Goal: Transaction & Acquisition: Book appointment/travel/reservation

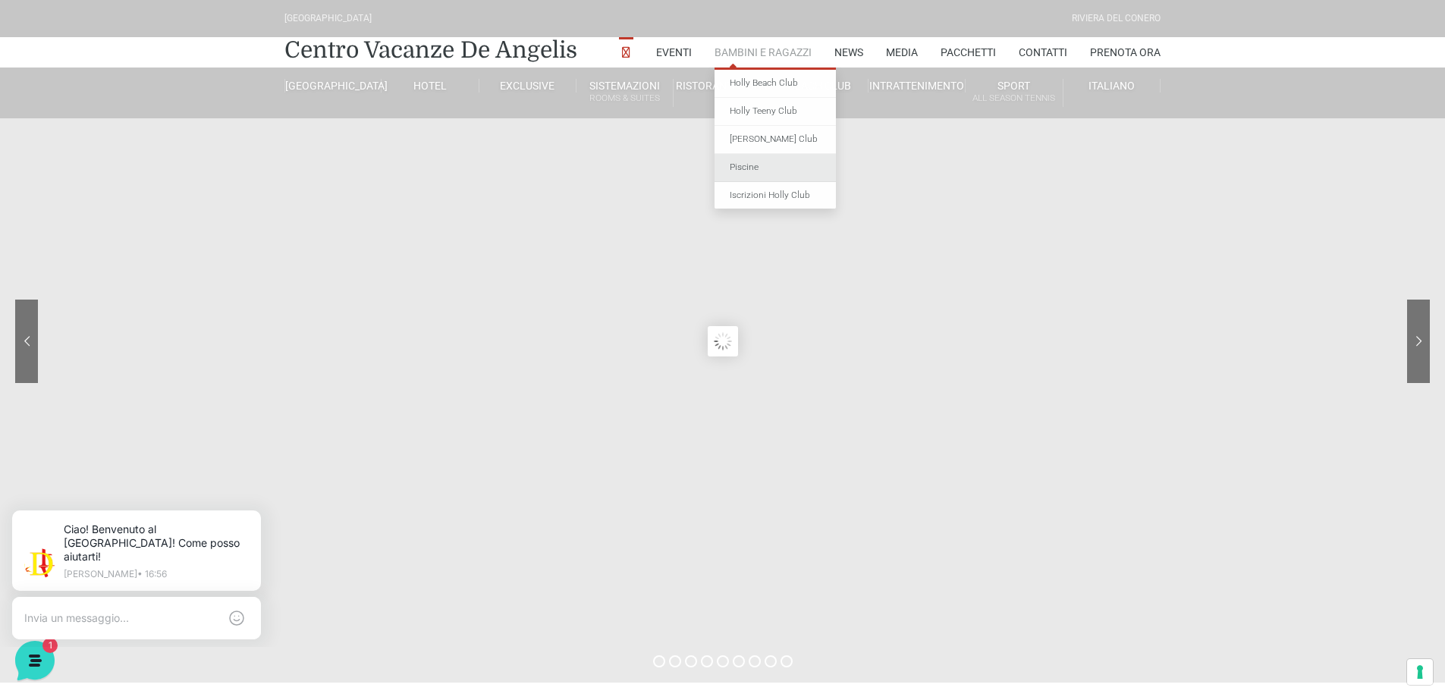
click at [755, 168] on link "Piscine" at bounding box center [775, 168] width 121 height 28
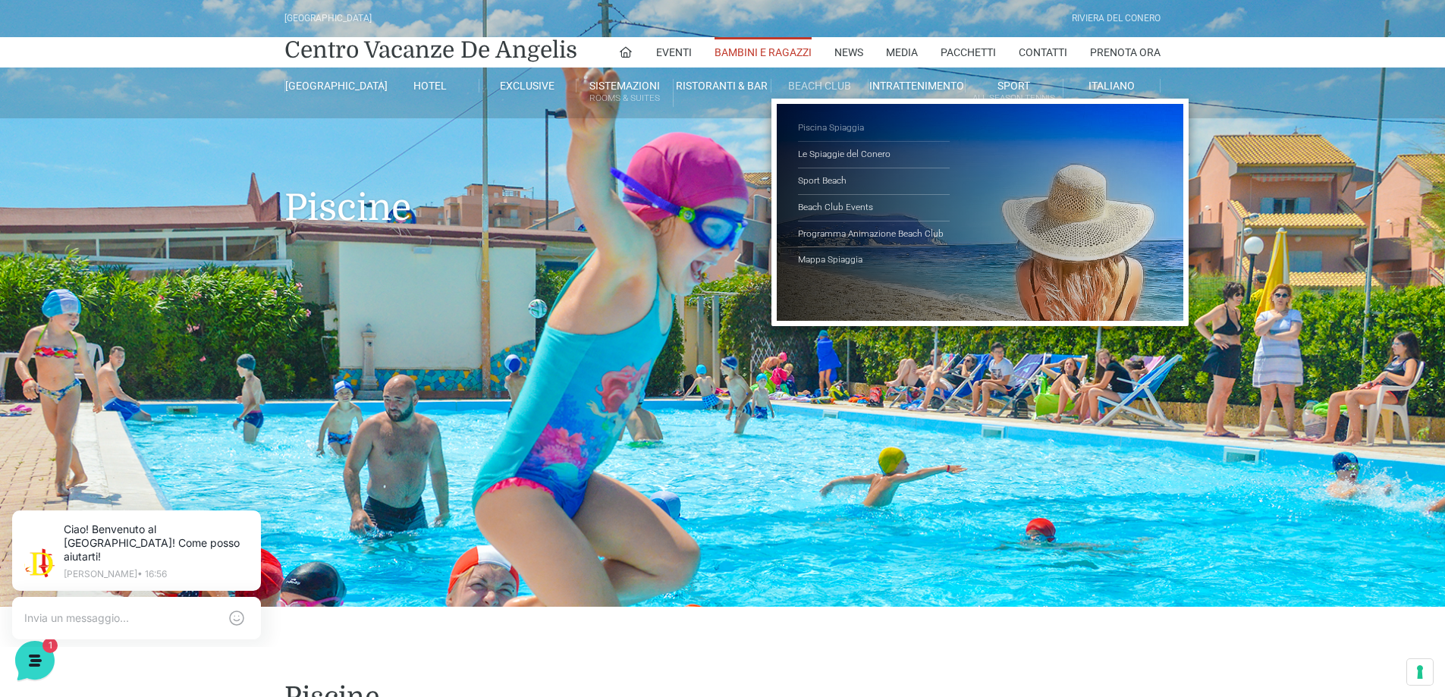
click at [831, 123] on link "Piscina Spiaggia" at bounding box center [874, 128] width 152 height 27
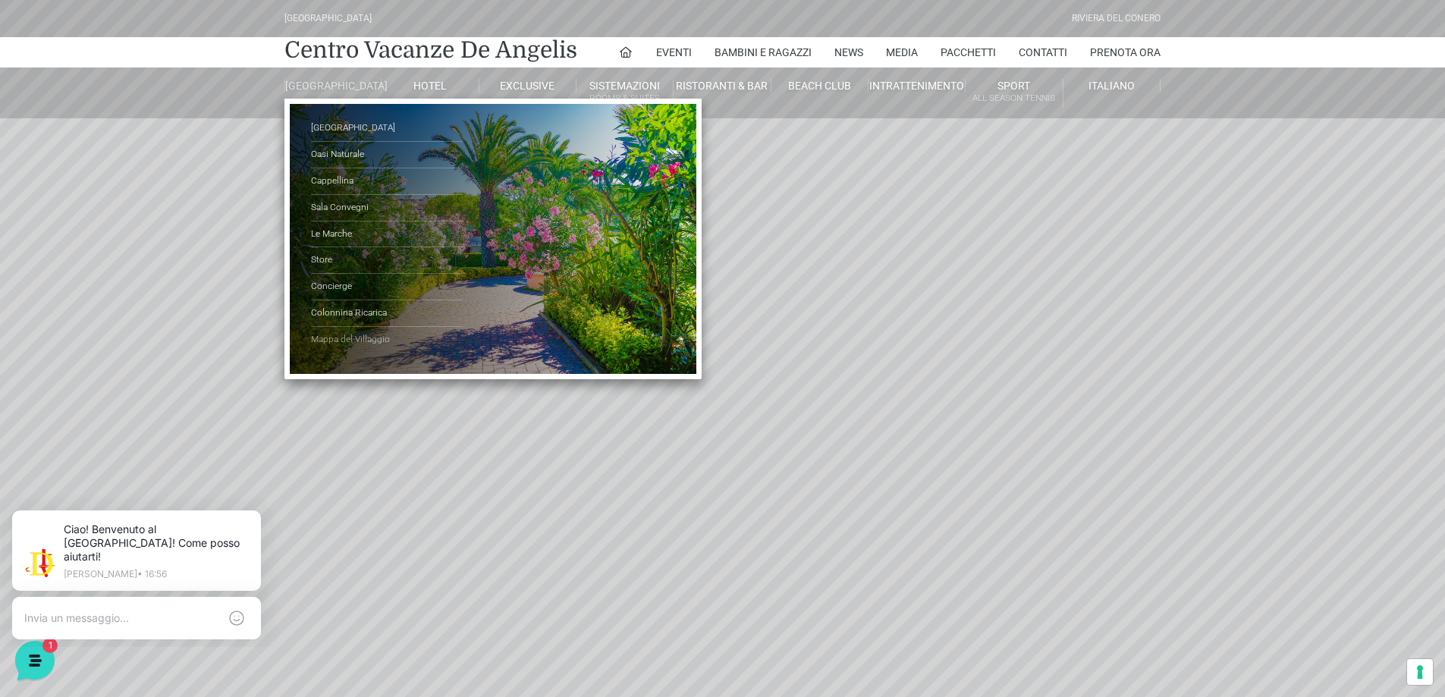
click at [362, 353] on link "Mappa del Villaggio" at bounding box center [387, 340] width 152 height 26
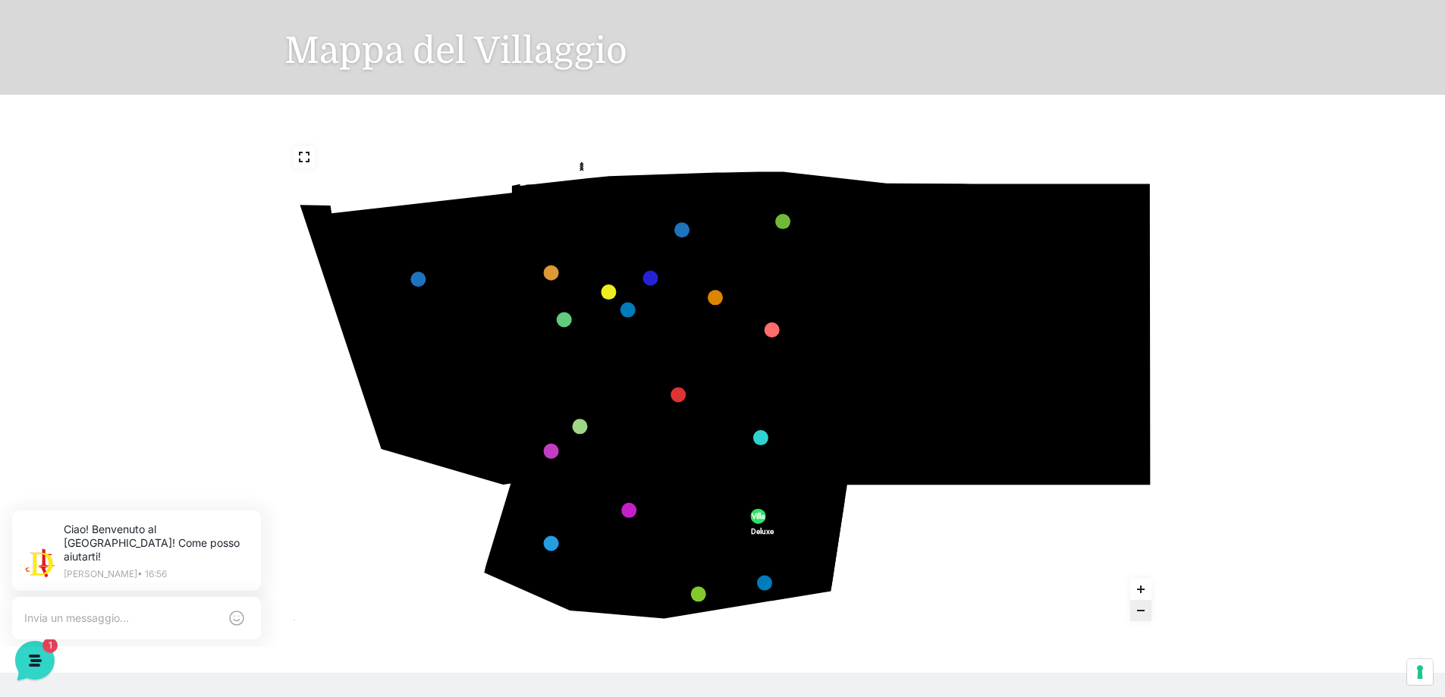
scroll to position [152, 0]
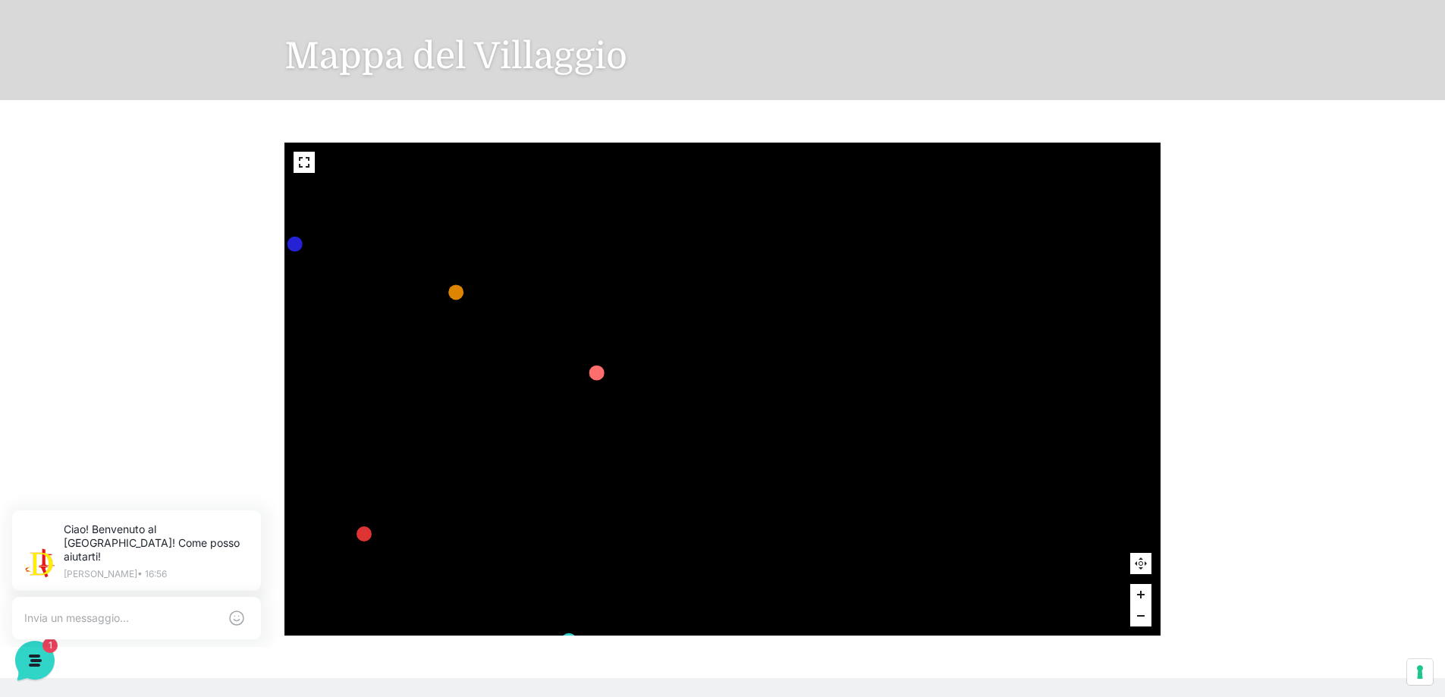
drag, startPoint x: 1364, startPoint y: 297, endPoint x: 1356, endPoint y: 243, distance: 54.4
click at [1444, 209] on html "Villaggio Hotel Resort Riviera Del Conero Centro Vacanze De Angelis Eventi Miss…" at bounding box center [722, 462] width 1445 height 1228
drag, startPoint x: 1330, startPoint y: 231, endPoint x: 1394, endPoint y: 205, distance: 69.7
click at [1394, 205] on div "436 435 437 434 441 430 440 431 439 432 438 433 424 423 425 422 429 418 428 419…" at bounding box center [722, 389] width 1445 height 578
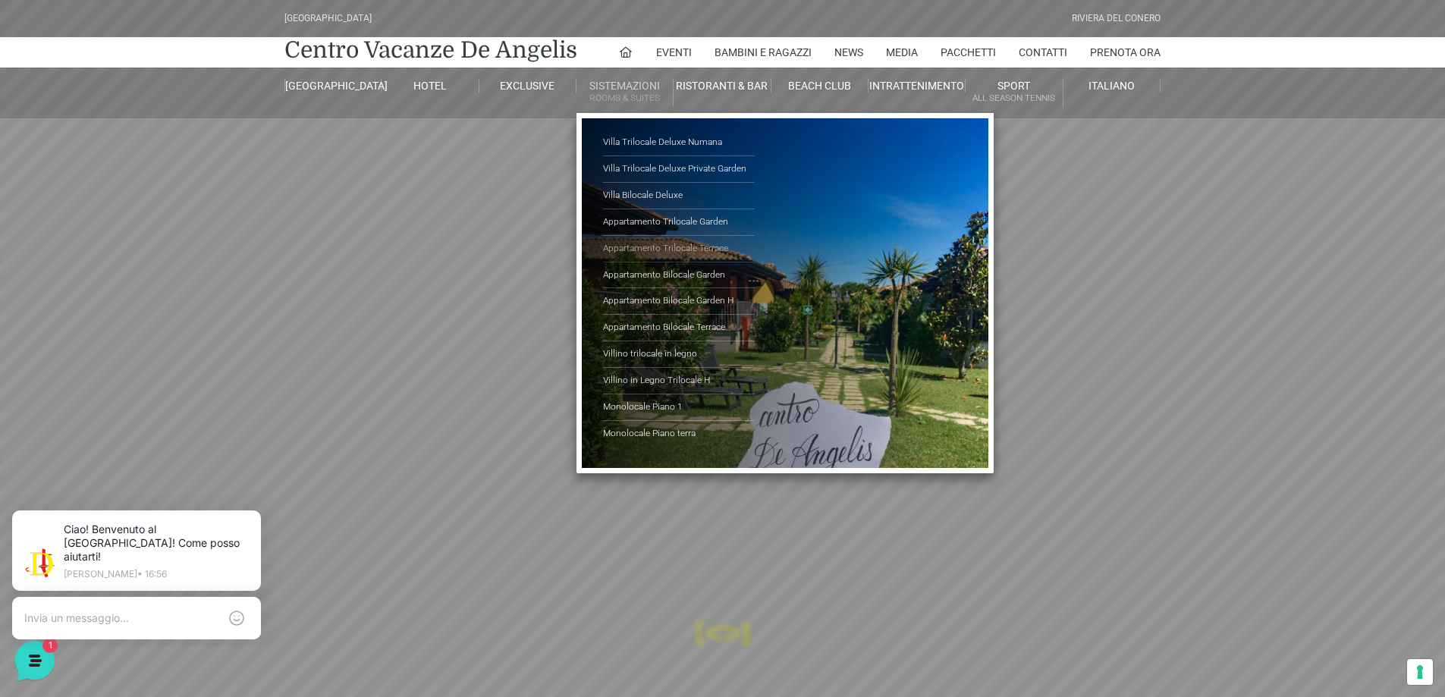
click at [707, 246] on link "Appartamento Trilocale Terrace" at bounding box center [679, 249] width 152 height 27
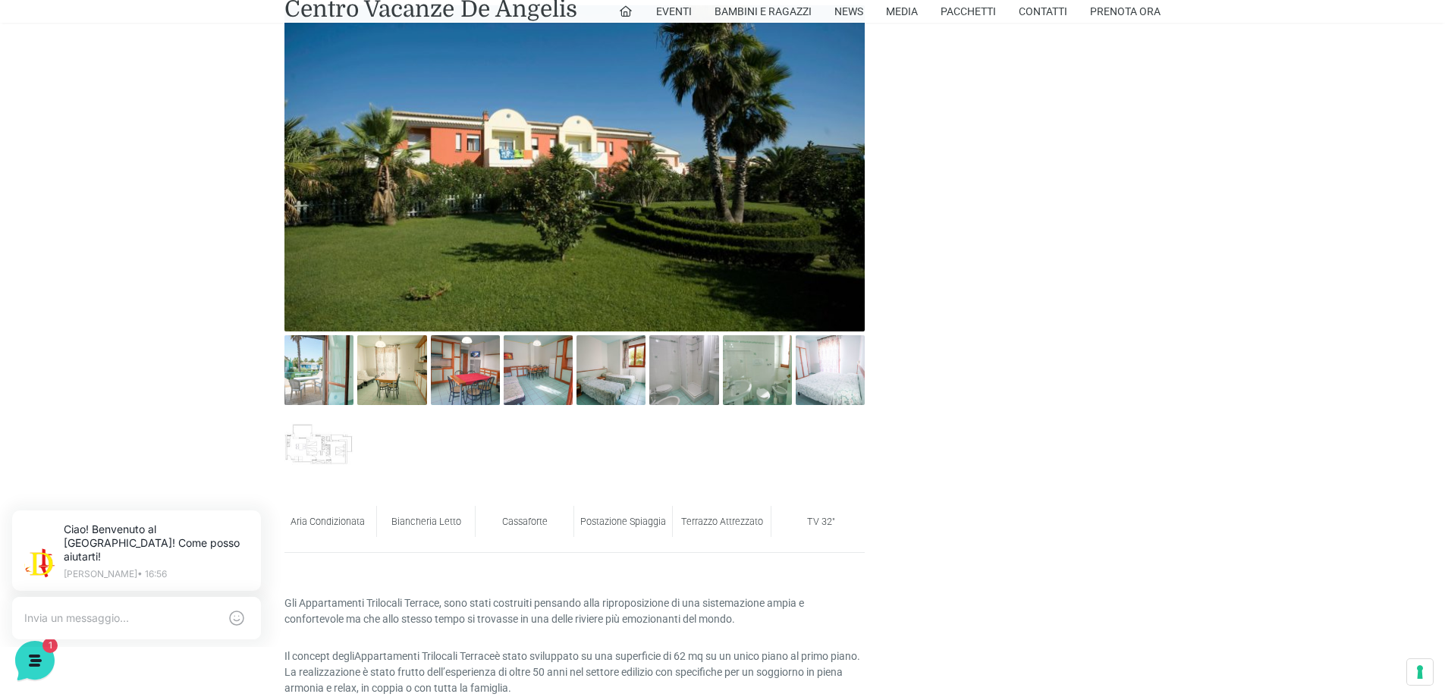
scroll to position [759, 0]
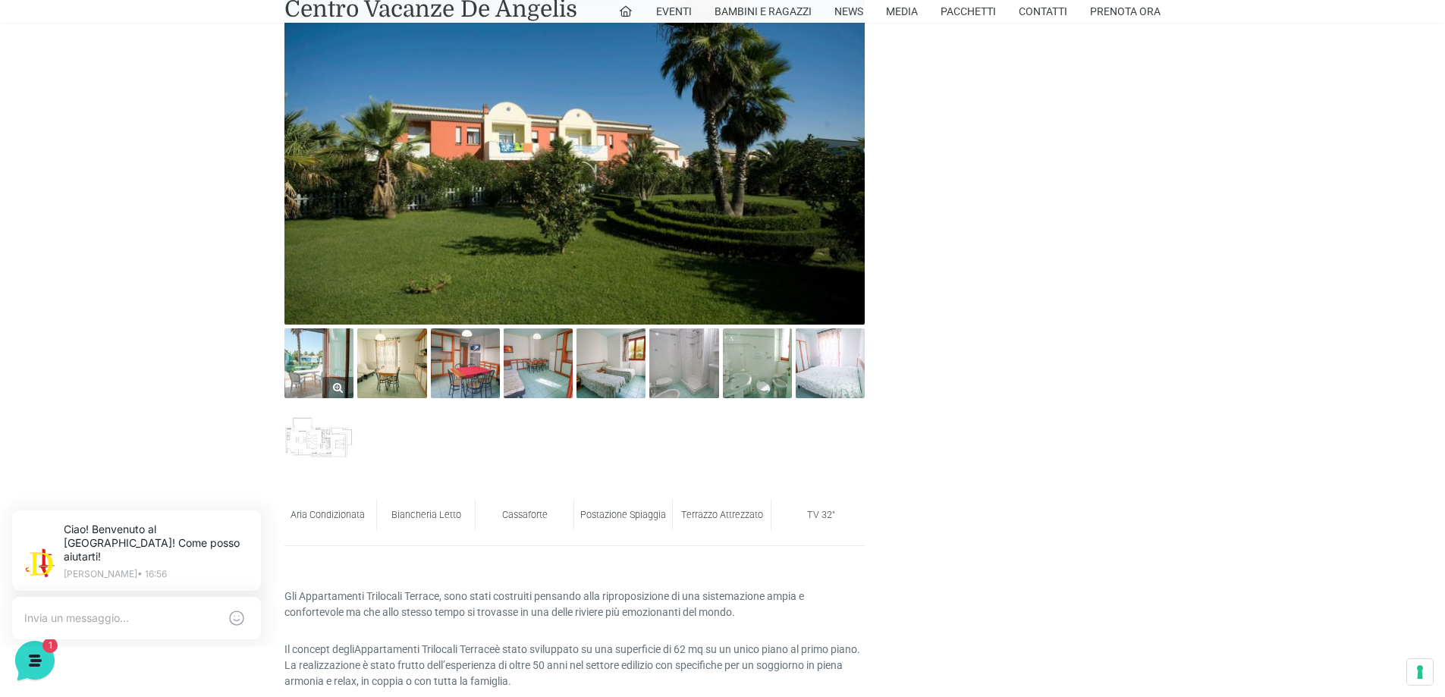
click at [308, 372] on img at bounding box center [318, 363] width 69 height 69
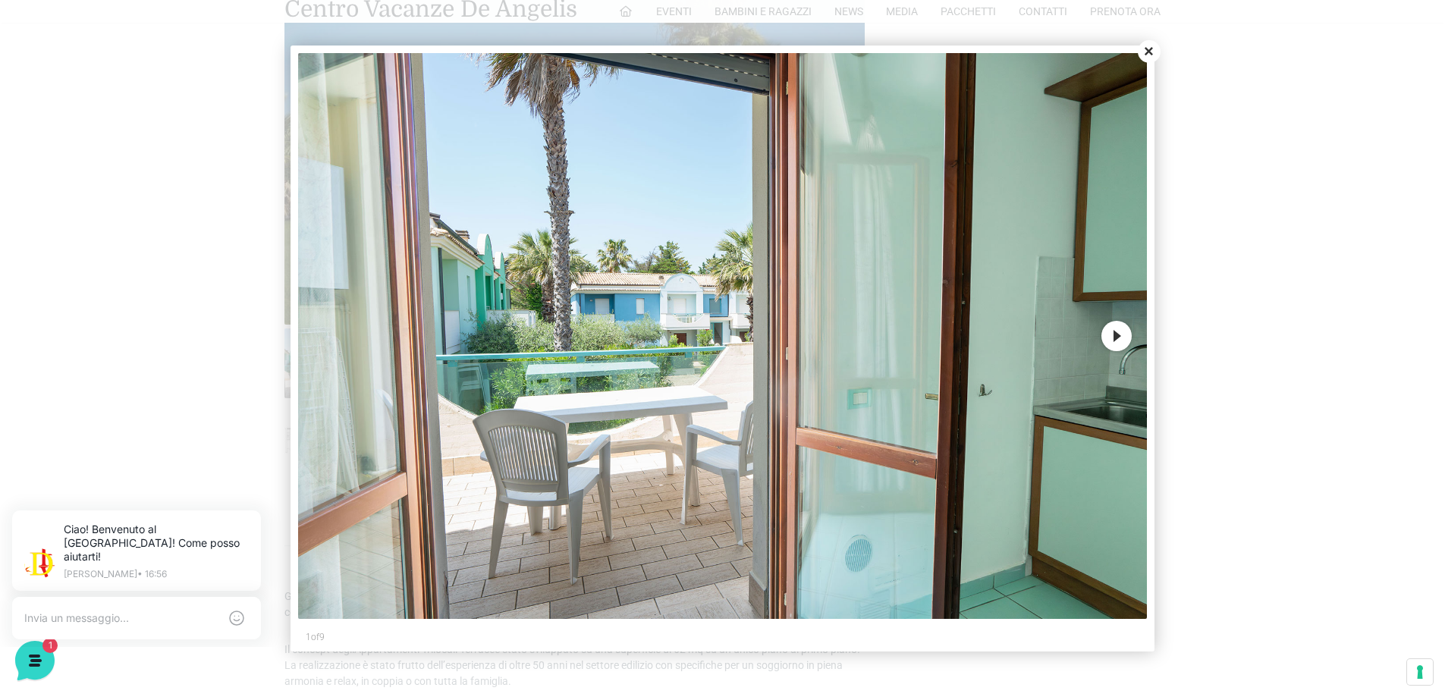
click at [1114, 339] on button "Next" at bounding box center [1117, 336] width 30 height 30
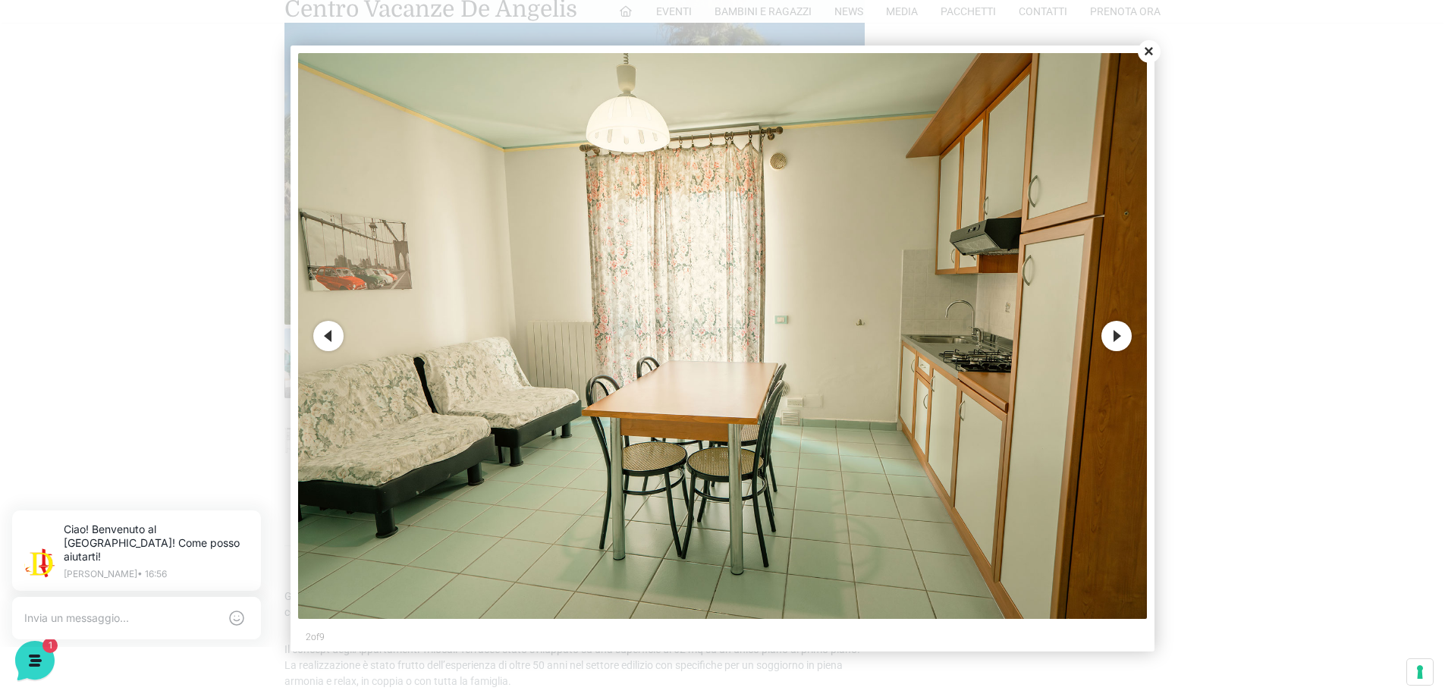
click at [1114, 339] on button "Next" at bounding box center [1117, 336] width 30 height 30
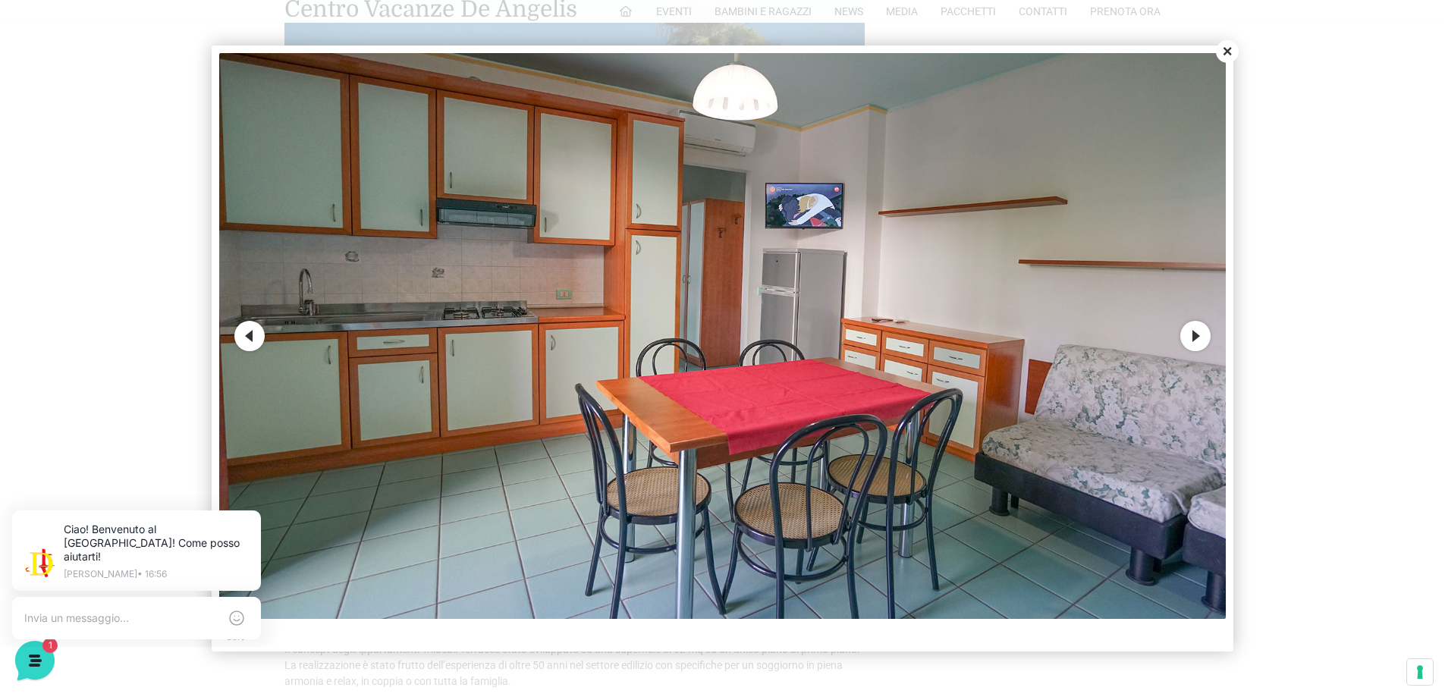
click at [1114, 339] on img at bounding box center [722, 336] width 1006 height 566
click at [1196, 335] on button "Next" at bounding box center [1195, 336] width 30 height 30
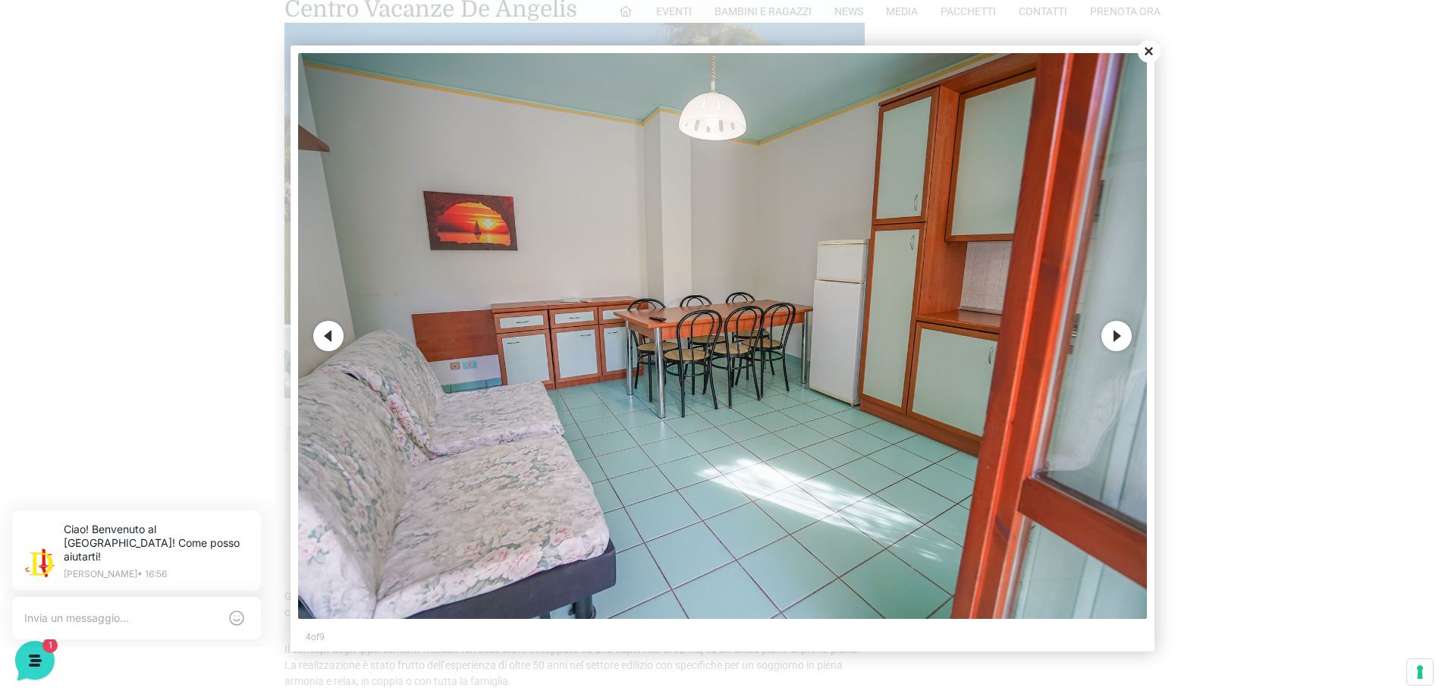
click at [1196, 335] on div at bounding box center [722, 348] width 1445 height 697
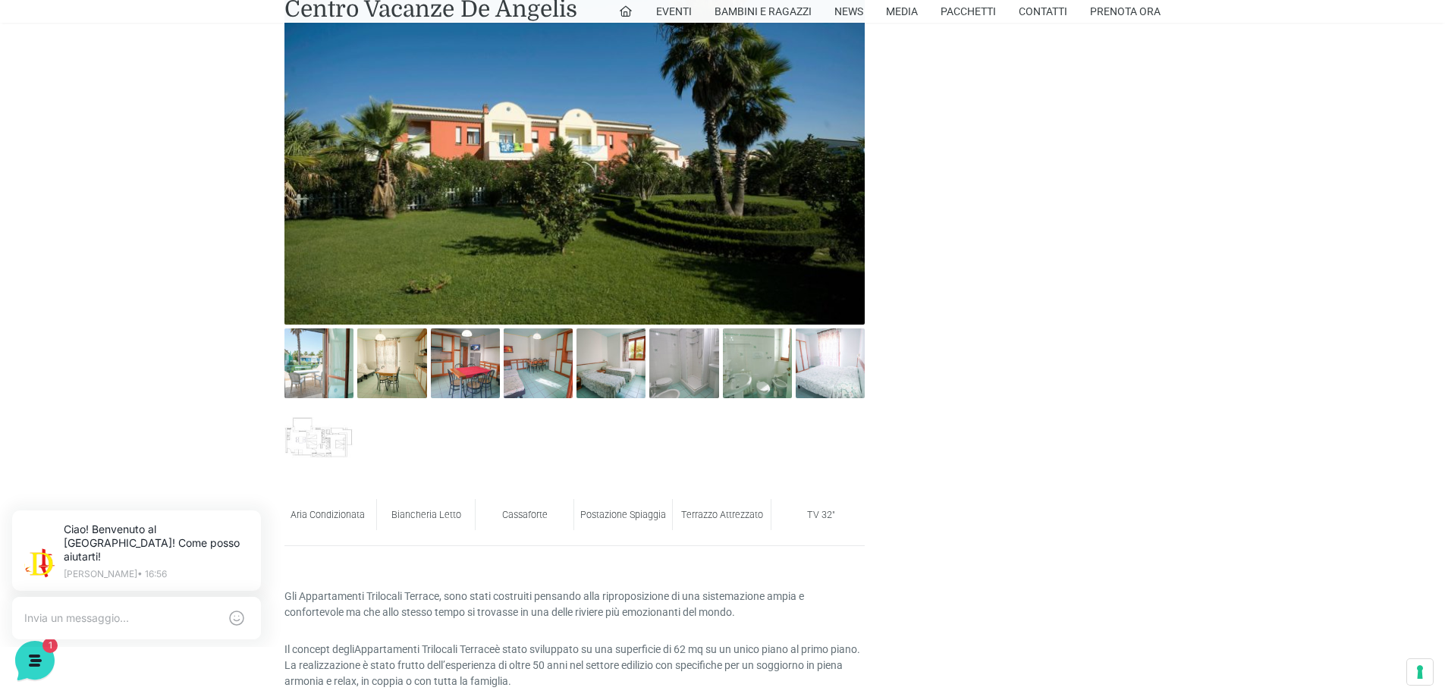
click at [455, 362] on img at bounding box center [465, 363] width 69 height 69
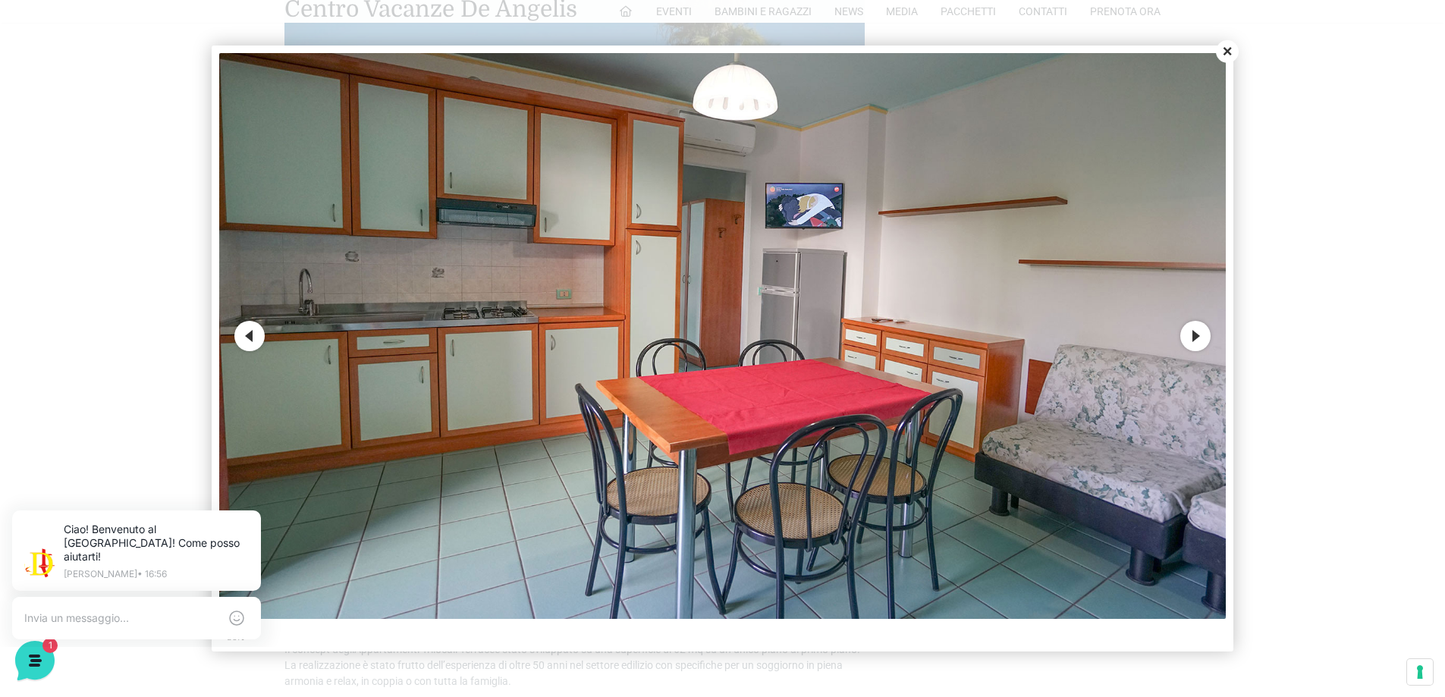
click at [1185, 333] on button "Next" at bounding box center [1195, 336] width 30 height 30
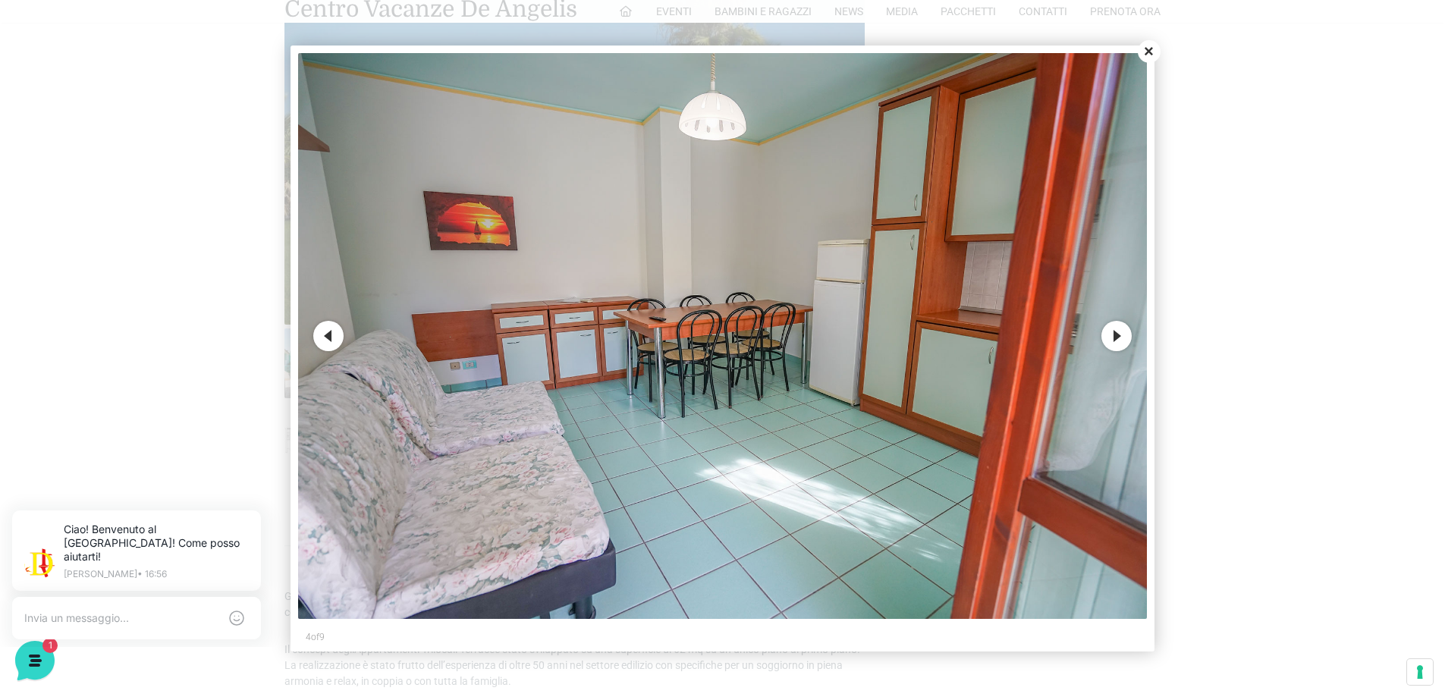
click at [1120, 343] on button "Next" at bounding box center [1117, 336] width 30 height 30
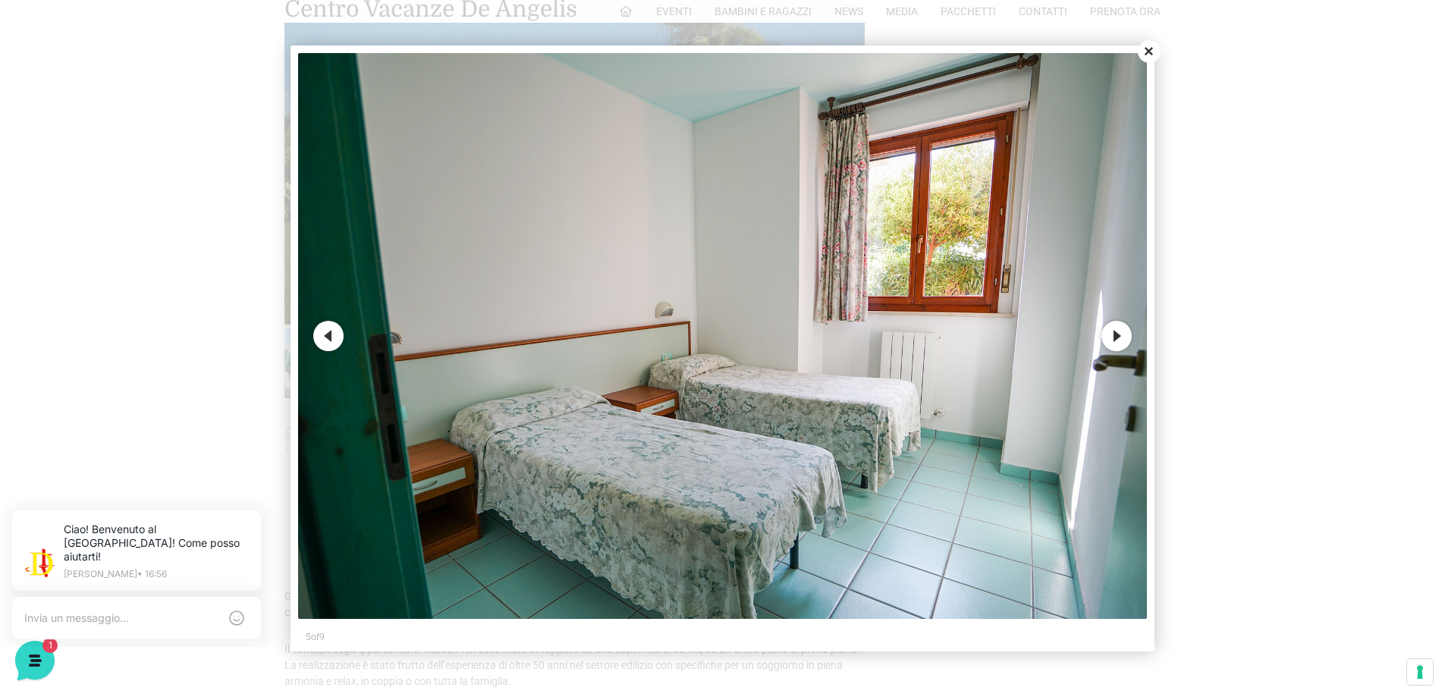
click at [1122, 334] on button "Next" at bounding box center [1117, 336] width 30 height 30
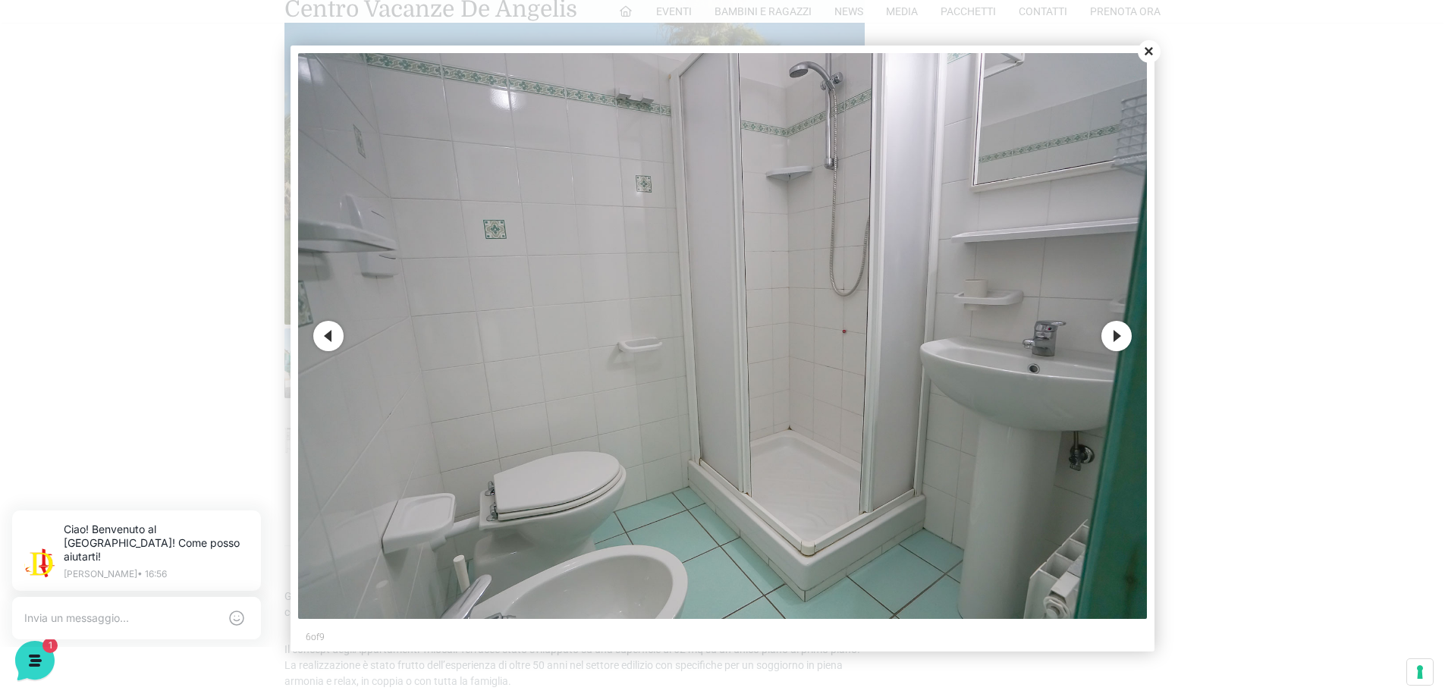
click at [1111, 329] on button "Next" at bounding box center [1117, 336] width 30 height 30
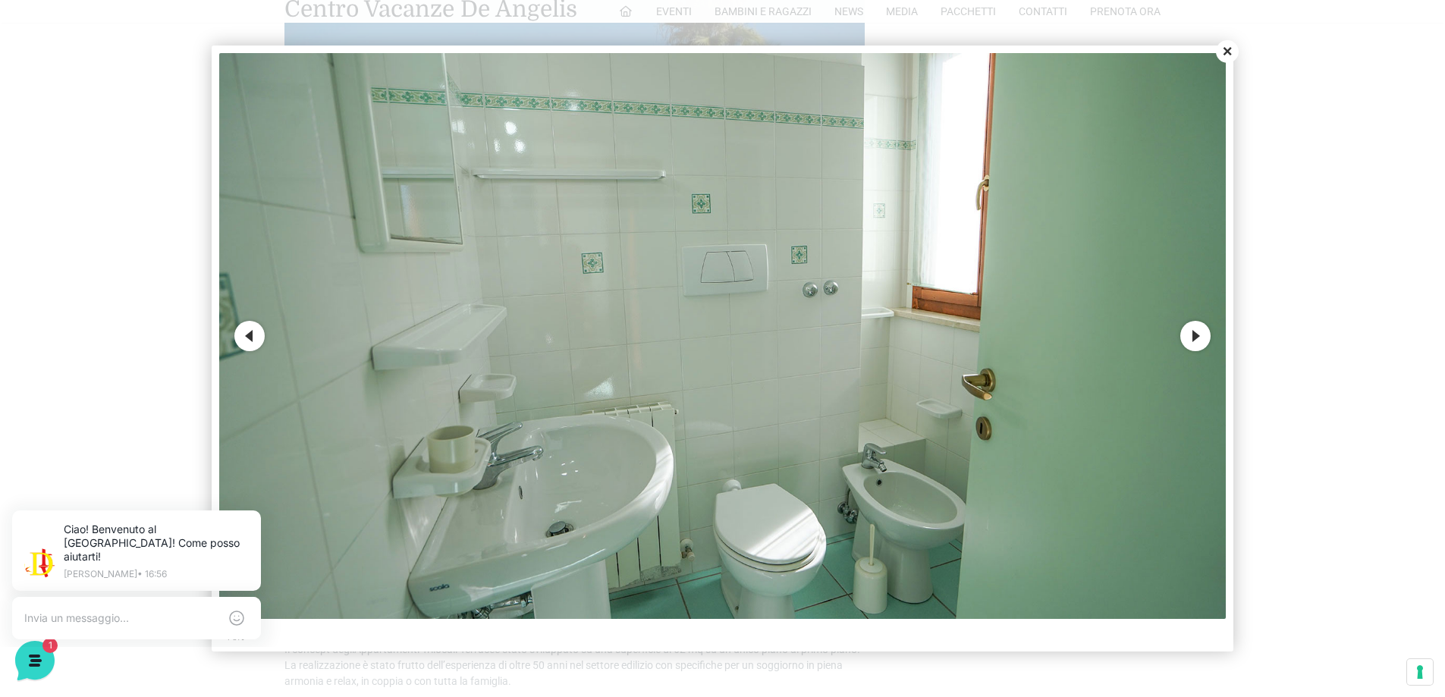
click at [1200, 329] on button "Next" at bounding box center [1195, 336] width 30 height 30
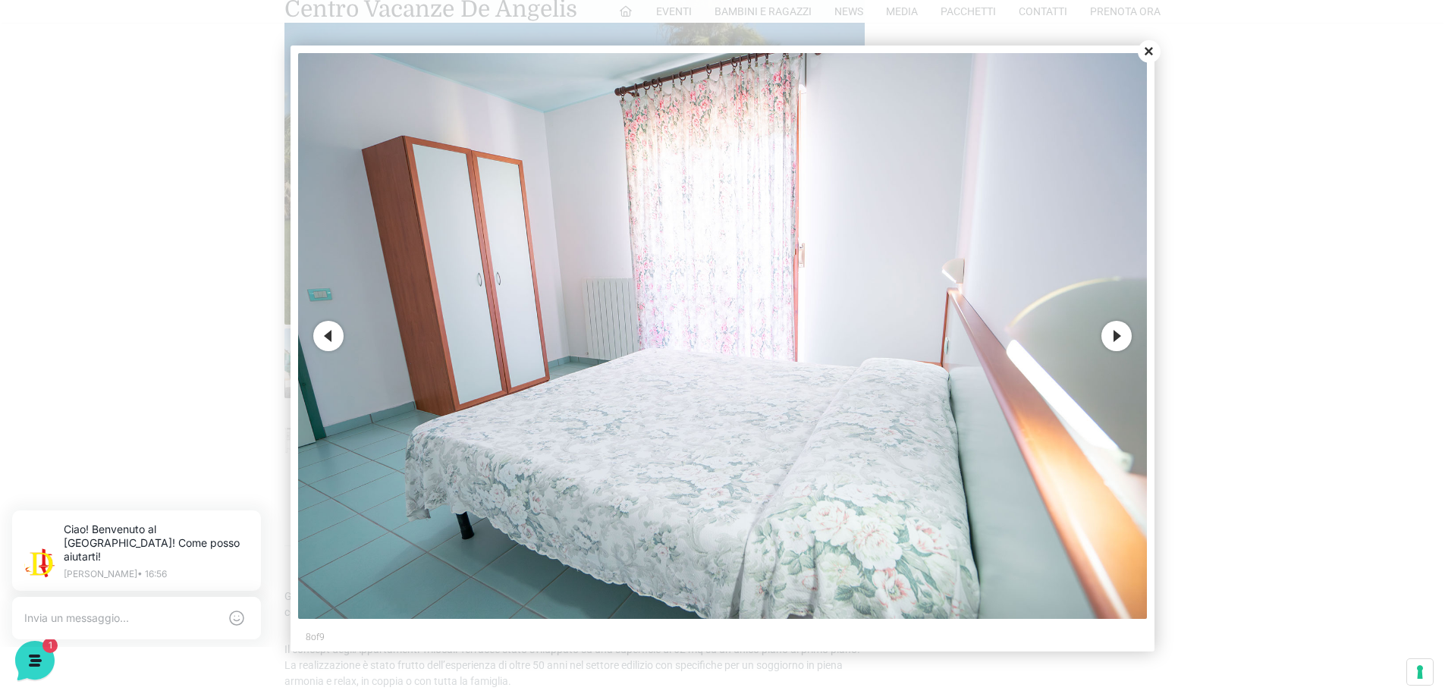
click at [1108, 319] on img at bounding box center [722, 336] width 849 height 566
drag, startPoint x: 1099, startPoint y: 321, endPoint x: 1113, endPoint y: 329, distance: 15.6
click at [1102, 321] on img at bounding box center [722, 336] width 849 height 566
drag, startPoint x: 1123, startPoint y: 335, endPoint x: 1101, endPoint y: 313, distance: 31.1
click at [1118, 333] on button "Next" at bounding box center [1117, 336] width 30 height 30
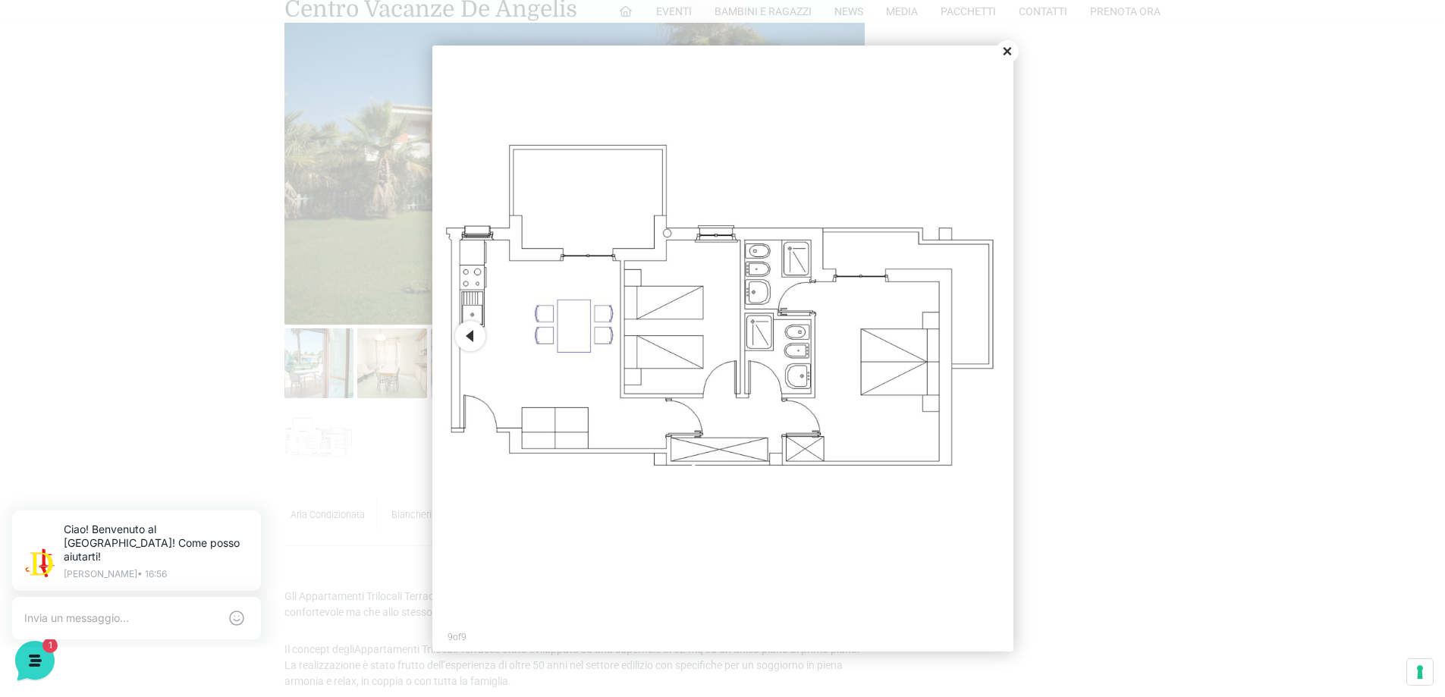
click at [1020, 52] on div at bounding box center [722, 348] width 1445 height 697
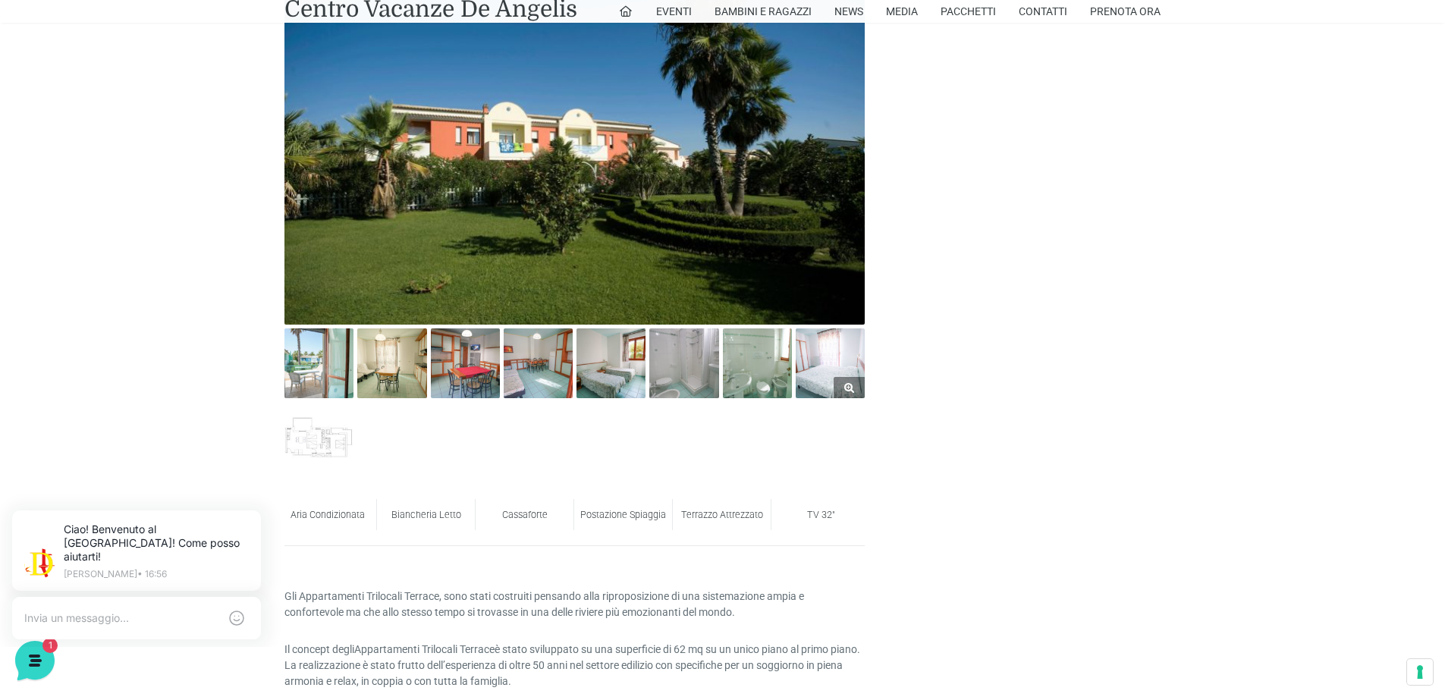
click at [822, 354] on img at bounding box center [830, 363] width 69 height 69
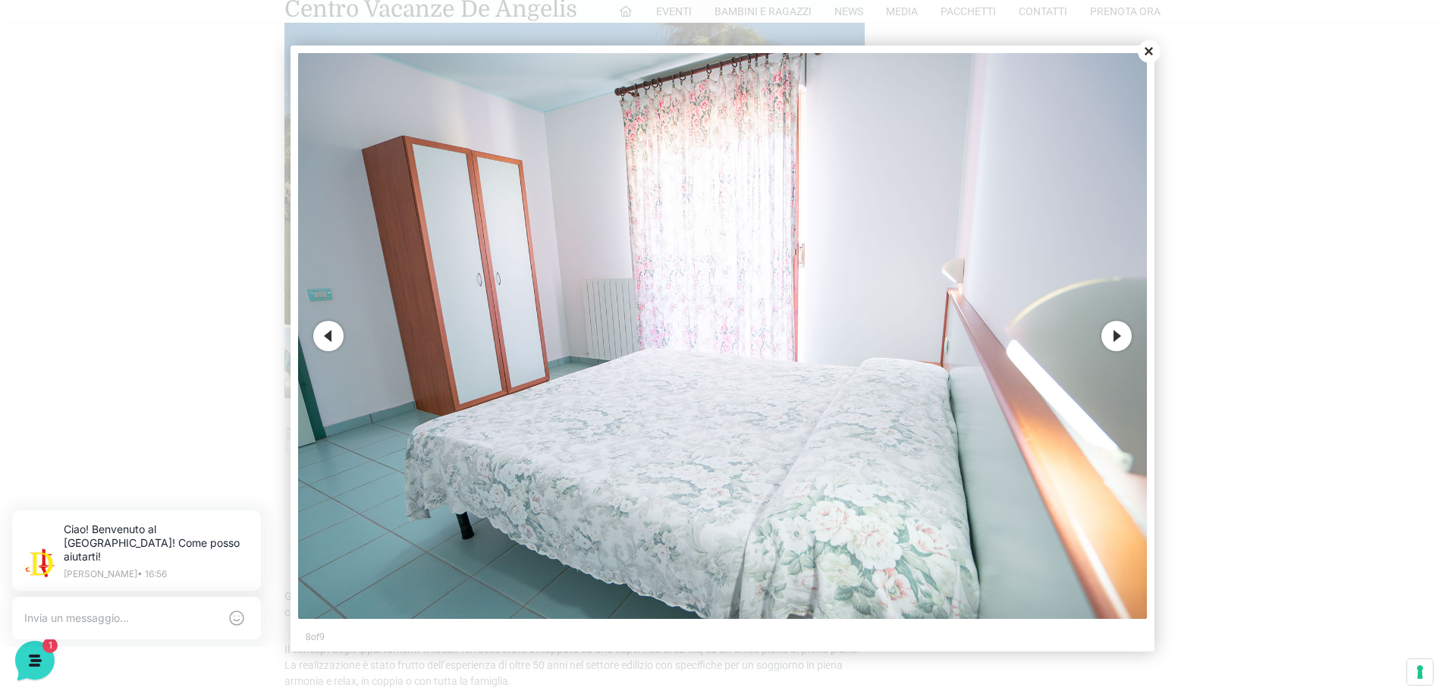
click at [1118, 329] on button "Next" at bounding box center [1117, 336] width 30 height 30
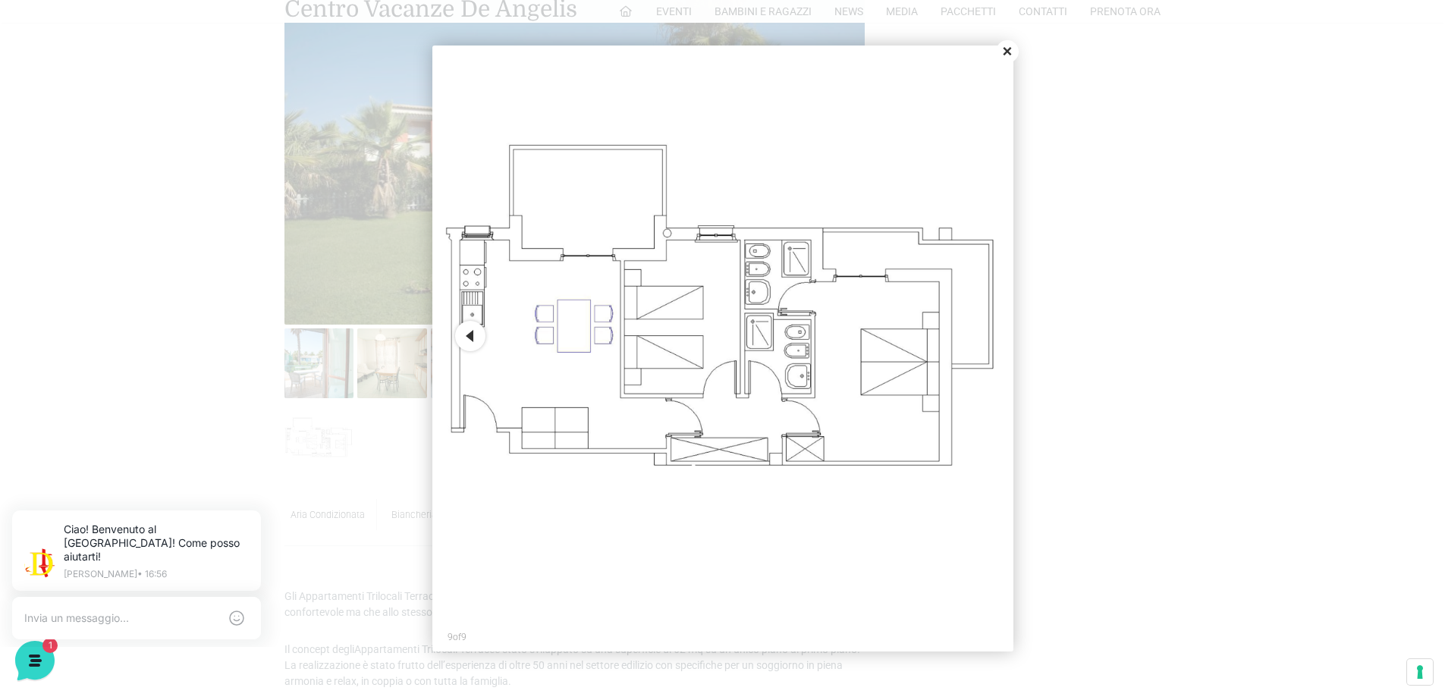
click at [1004, 48] on button "Close" at bounding box center [1007, 51] width 23 height 23
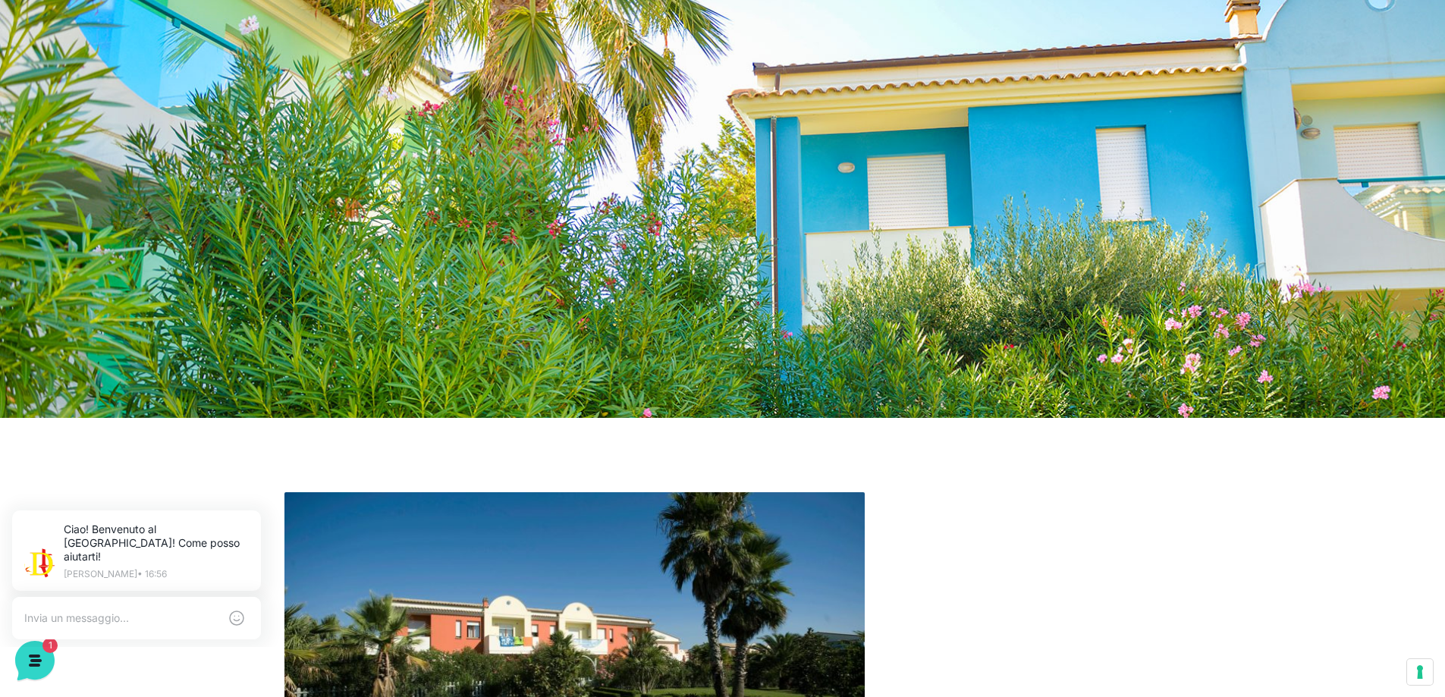
scroll to position [0, 0]
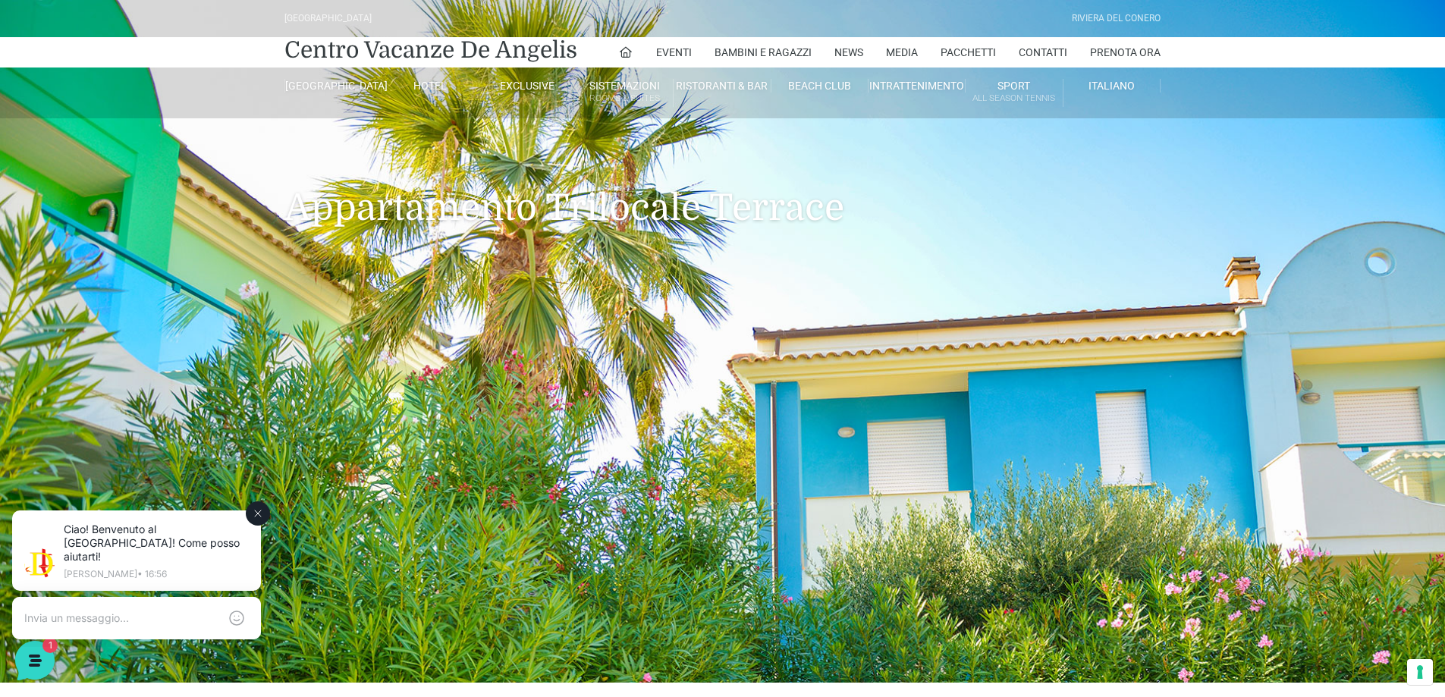
click at [109, 613] on div at bounding box center [136, 618] width 249 height 42
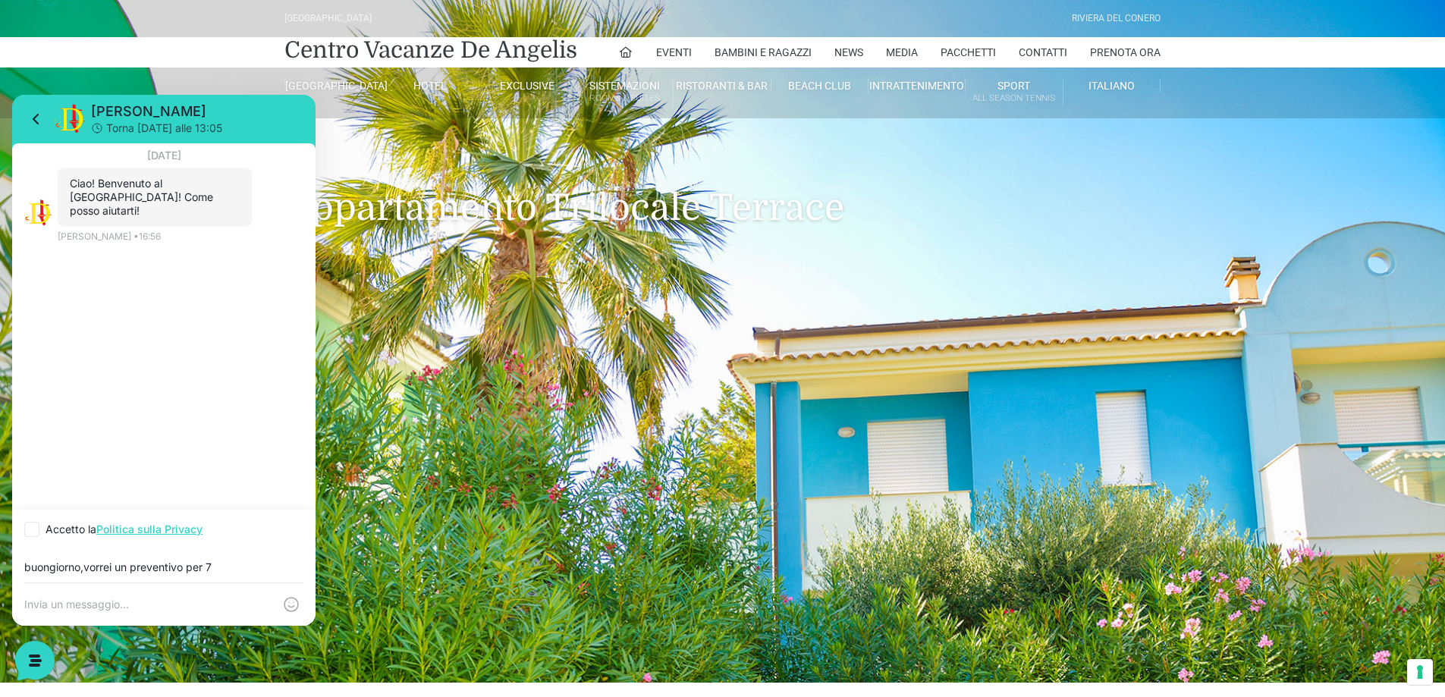
click at [85, 567] on input "buongiorno,vorrei un preventivo per 7" at bounding box center [163, 567] width 279 height 12
click at [219, 561] on input "buongiorno, vorrei un preventivo per 7" at bounding box center [163, 567] width 279 height 12
type input "buongiorno, vorrei un preventivo per 7 notti dal 30 agosto al 6 settembre , 2 a…"
click at [29, 511] on icon at bounding box center [31, 514] width 9 height 9
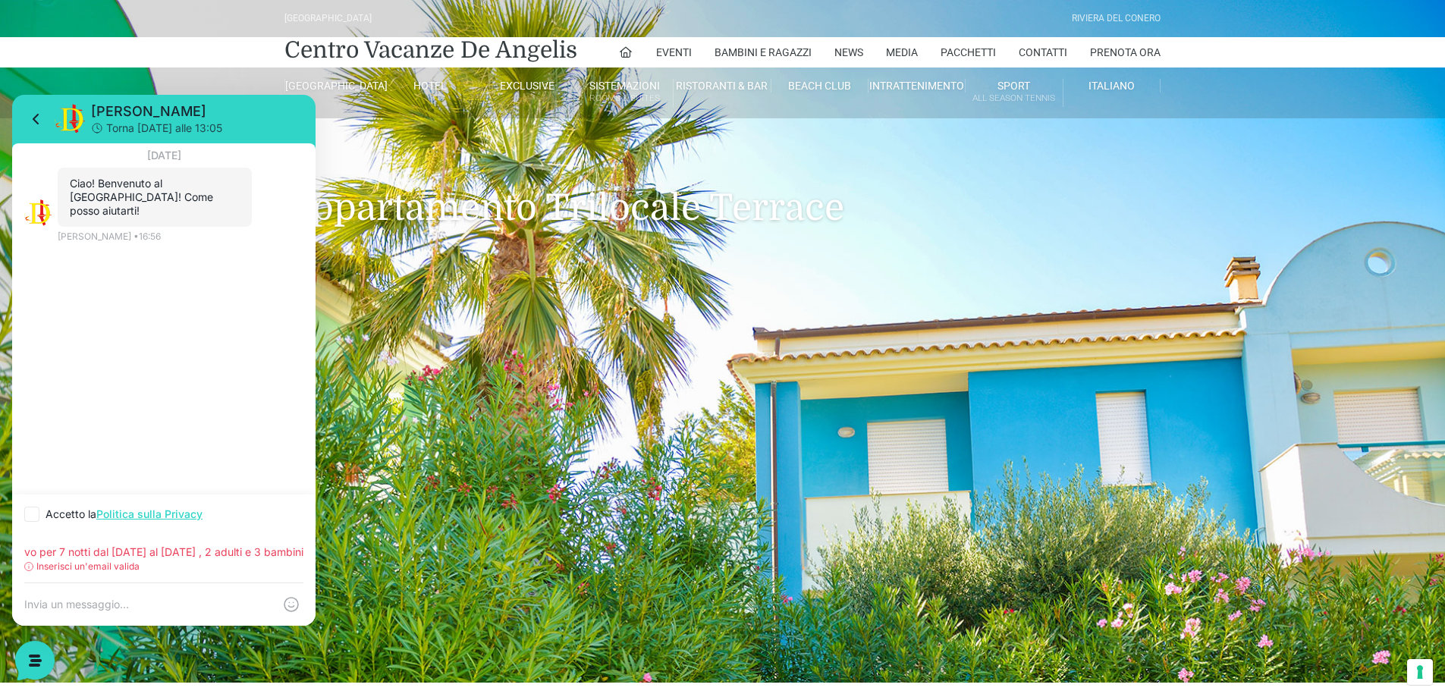
click at [29, 511] on input "Accetto la Politica sulla Privacy" at bounding box center [29, 515] width 10 height 10
checkbox input "true"
click at [128, 605] on textarea at bounding box center [148, 605] width 249 height 14
type textarea "cristina.vanini84@gmail.com"
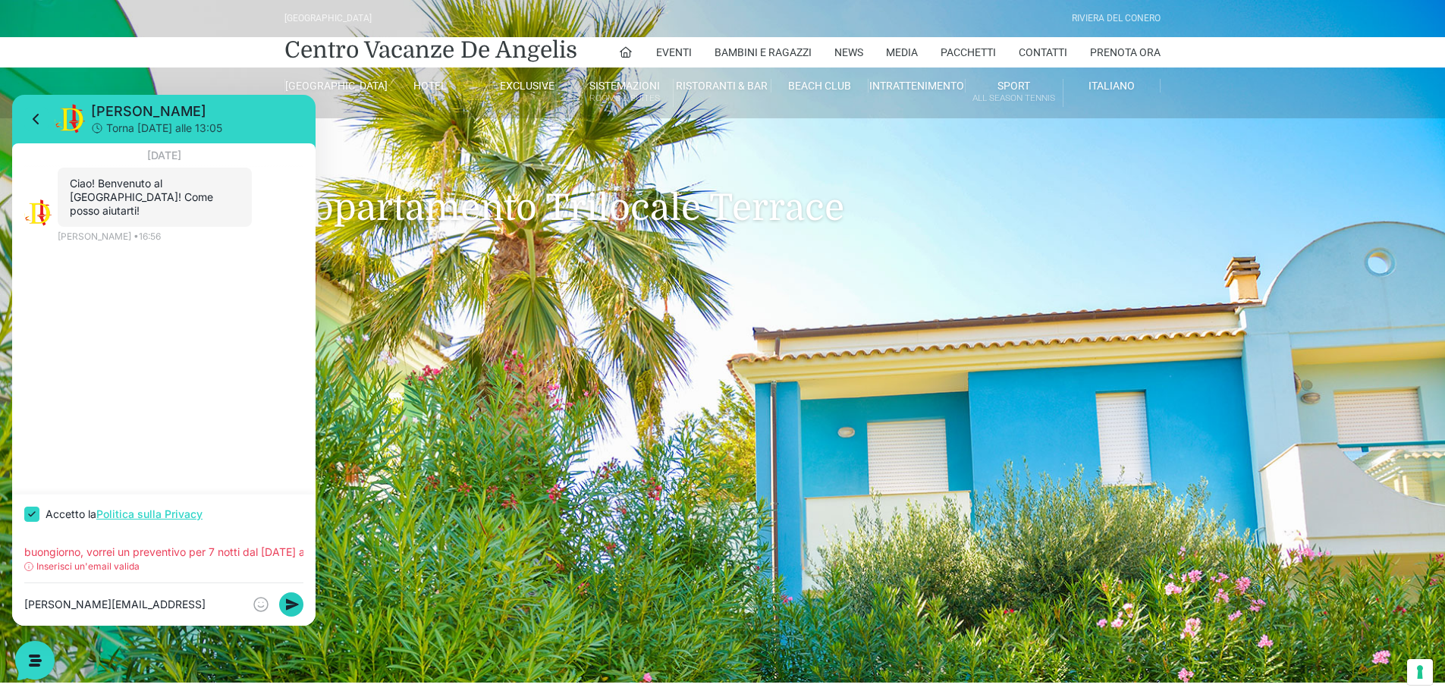
drag, startPoint x: 279, startPoint y: 598, endPoint x: 287, endPoint y: 603, distance: 9.3
click at [287, 603] on icon at bounding box center [291, 605] width 24 height 24
click at [288, 604] on rect at bounding box center [291, 605] width 24 height 24
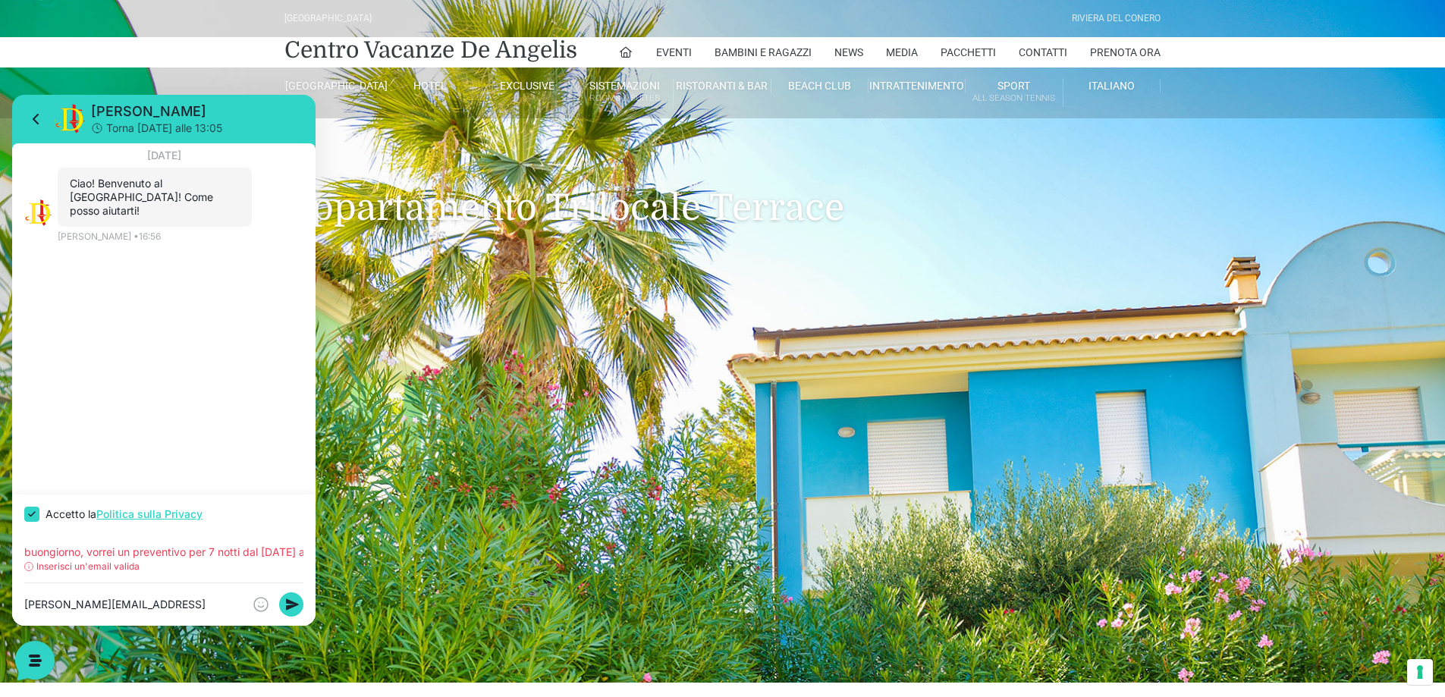
click at [86, 572] on p "Inserisci un'email valida" at bounding box center [87, 567] width 103 height 14
click at [130, 563] on p "Inserisci un'email valida" at bounding box center [87, 567] width 103 height 14
click at [171, 607] on textarea "cristina.vanini84@gmail.com" at bounding box center [133, 605] width 218 height 14
drag, startPoint x: 27, startPoint y: 549, endPoint x: 316, endPoint y: 561, distance: 288.5
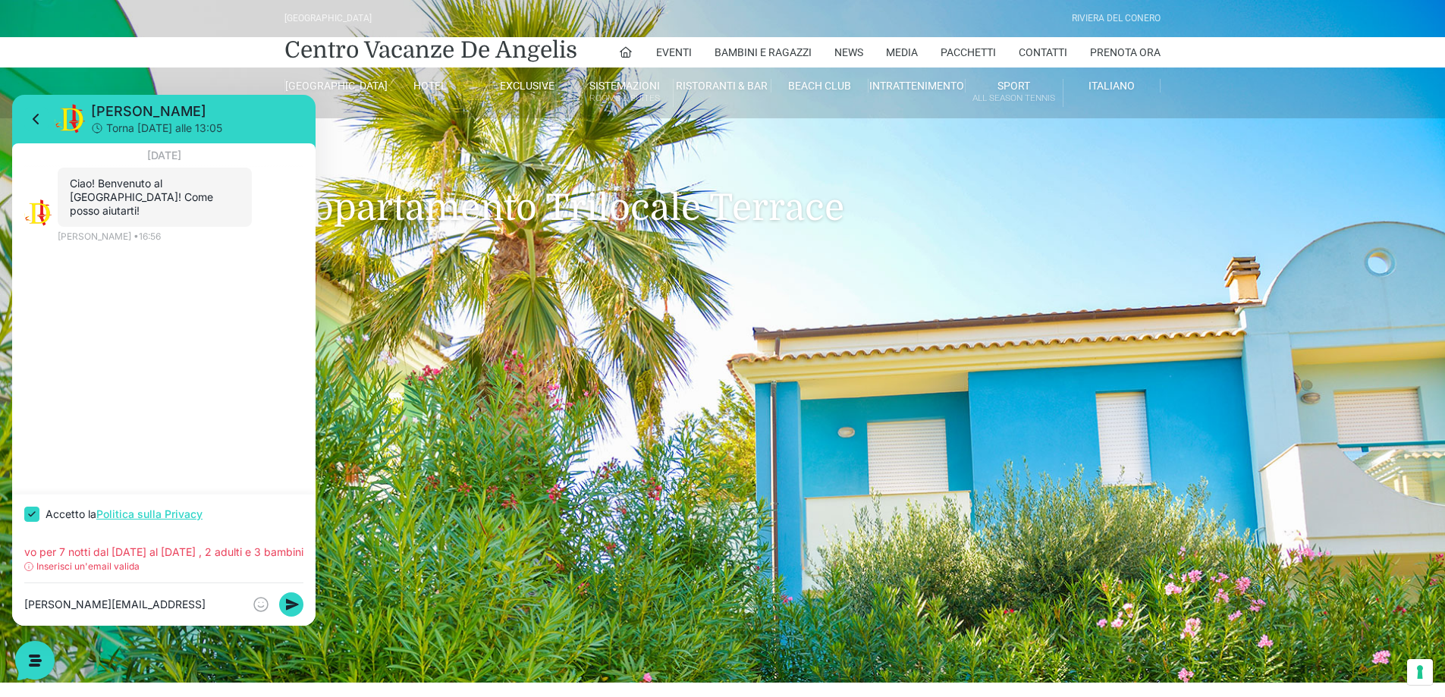
click html "Jerry Torna oggi alle 13:05 8 agosto 2025 Ciao! Benvenuto al Centro Vacanze Res…"
click at [184, 605] on textarea "cristina.vanini84@gmail.com" at bounding box center [133, 605] width 218 height 14
click at [297, 605] on icon at bounding box center [292, 604] width 13 height 11
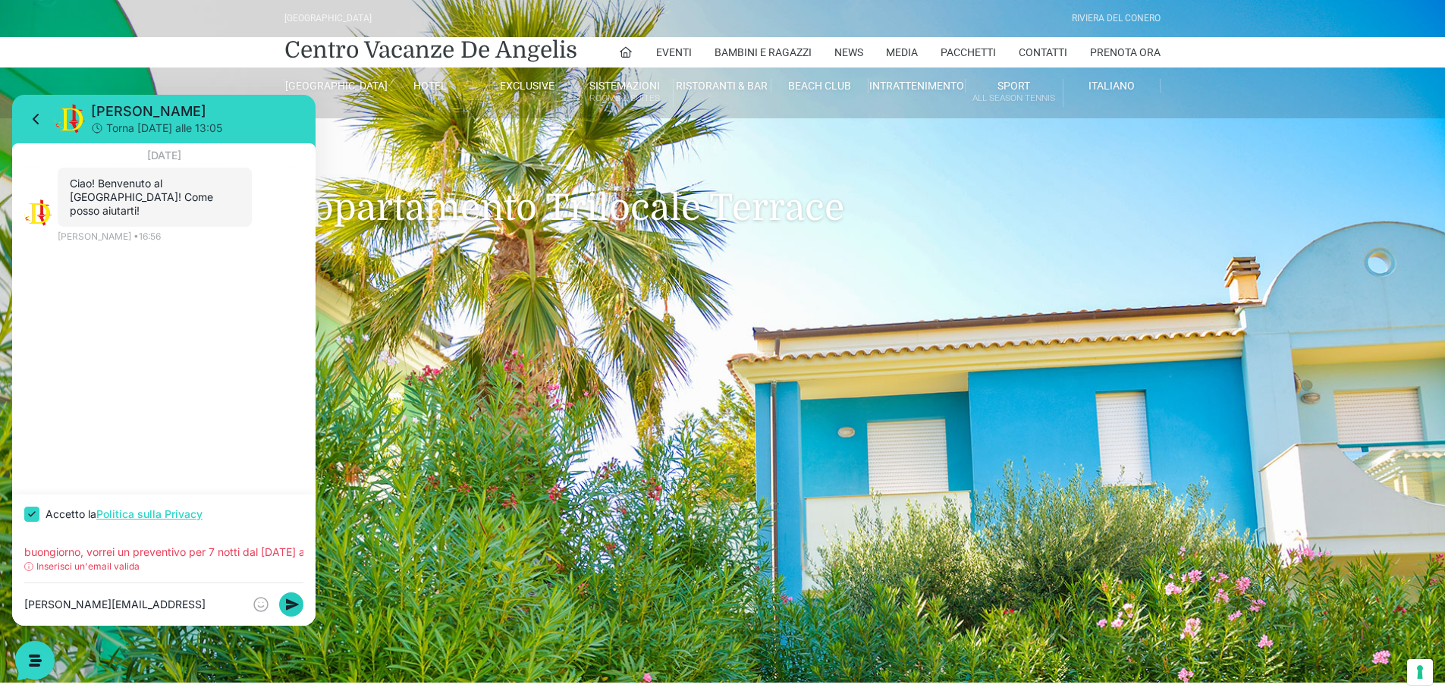
click at [291, 605] on icon at bounding box center [292, 604] width 13 height 11
